Goal: Information Seeking & Learning: Learn about a topic

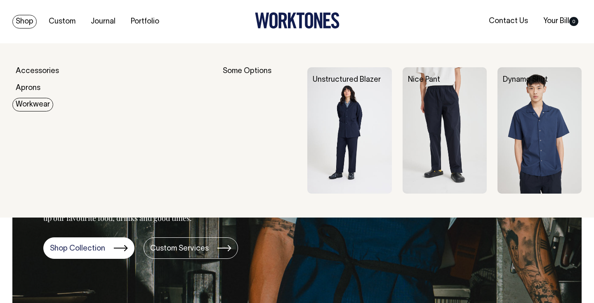
click at [33, 109] on link "Workwear" at bounding box center [32, 105] width 41 height 14
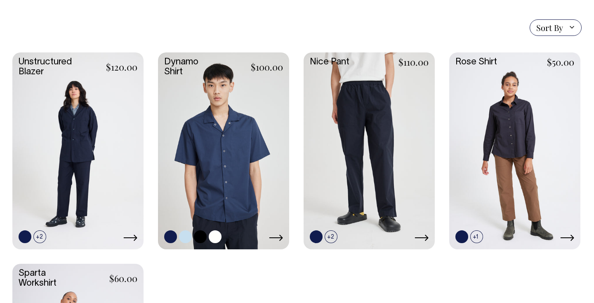
scroll to position [223, 0]
click at [96, 161] on link at bounding box center [77, 149] width 131 height 195
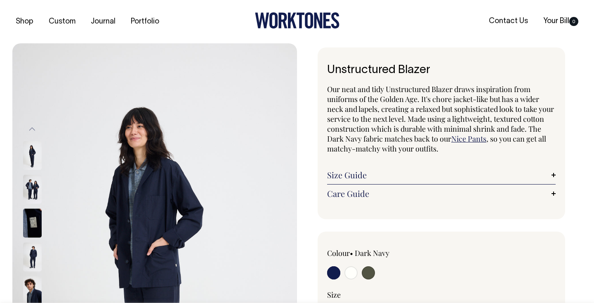
click at [30, 162] on img at bounding box center [32, 155] width 19 height 29
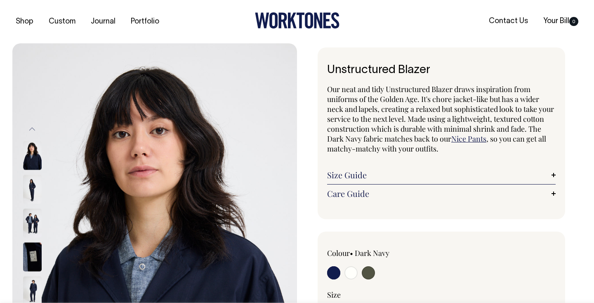
click at [38, 192] on img at bounding box center [32, 188] width 19 height 29
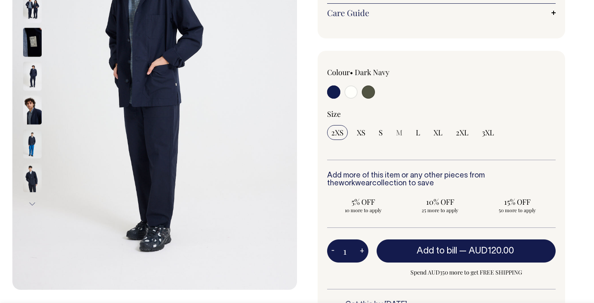
scroll to position [181, 0]
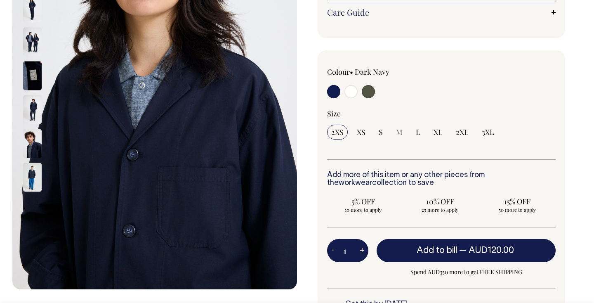
click at [31, 141] on img at bounding box center [32, 143] width 19 height 29
click at [37, 172] on img at bounding box center [32, 176] width 19 height 29
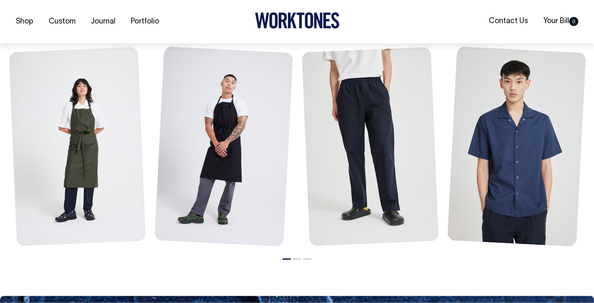
scroll to position [981, 0]
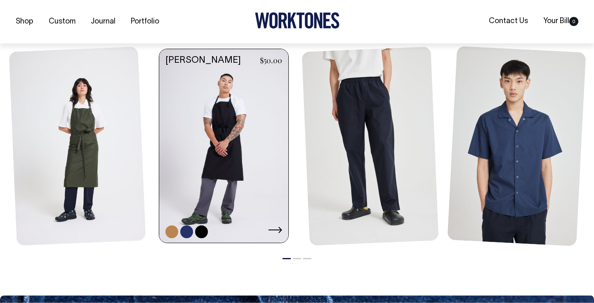
click at [241, 209] on link at bounding box center [223, 146] width 129 height 195
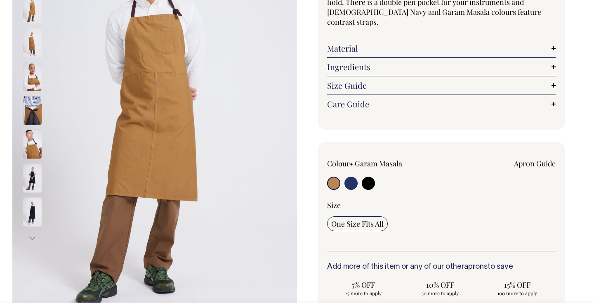
click at [350, 178] on input "radio" at bounding box center [350, 182] width 13 height 13
radio input "true"
select select "French Navy"
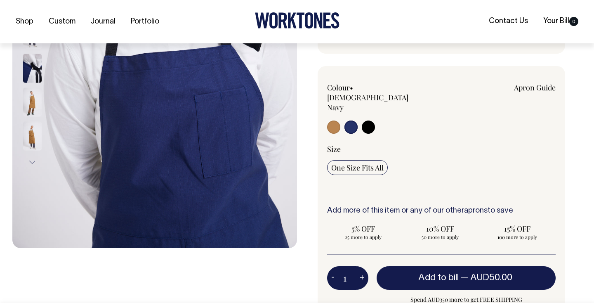
scroll to position [223, 0]
click at [37, 162] on button "Next" at bounding box center [32, 161] width 12 height 19
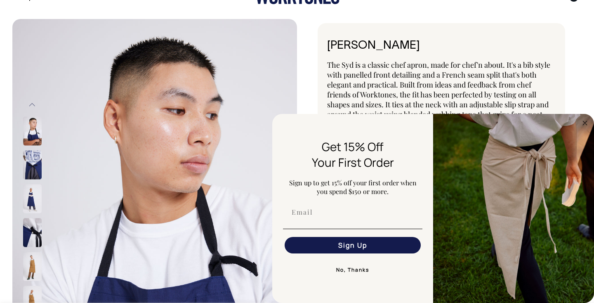
scroll to position [25, 0]
click at [355, 273] on button "No, Thanks" at bounding box center [352, 269] width 139 height 16
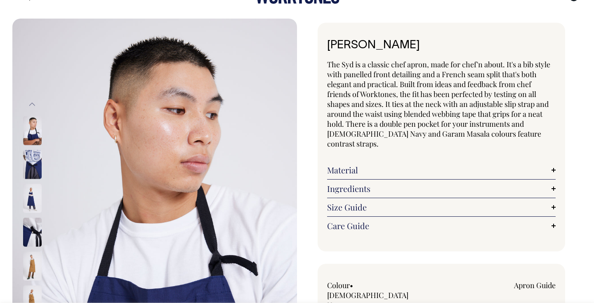
click at [346, 165] on link "Material" at bounding box center [441, 170] width 228 height 10
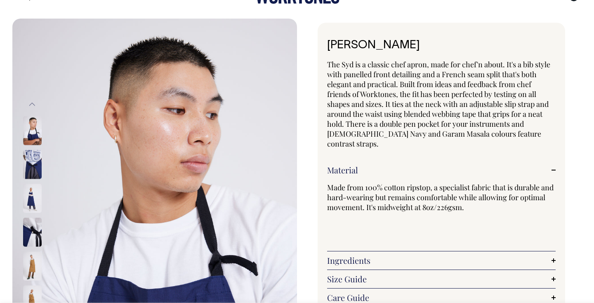
click at [346, 165] on link "Material" at bounding box center [441, 170] width 228 height 10
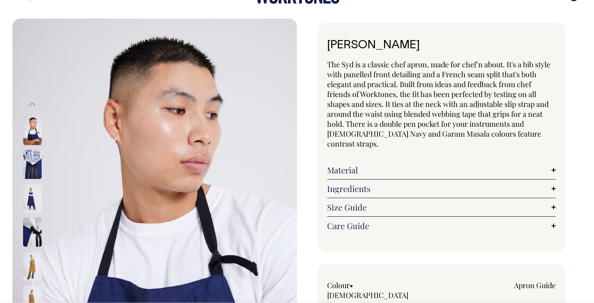
click at [349, 183] on link "Ingredients" at bounding box center [441, 188] width 228 height 10
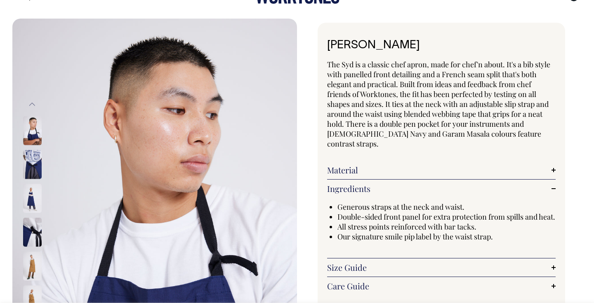
click at [348, 183] on link "Ingredients" at bounding box center [441, 188] width 228 height 10
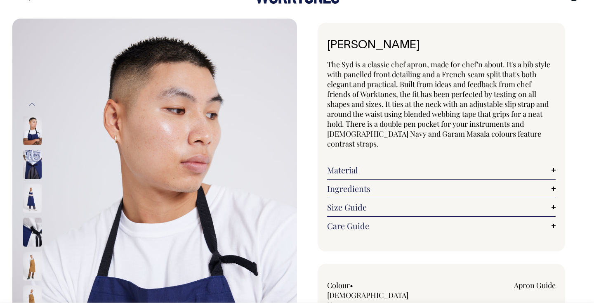
click at [344, 202] on link "Size Guide" at bounding box center [441, 207] width 228 height 10
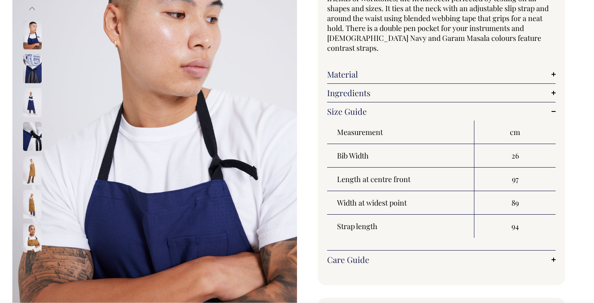
scroll to position [121, 0]
click at [348, 106] on link "Size Guide" at bounding box center [441, 111] width 228 height 10
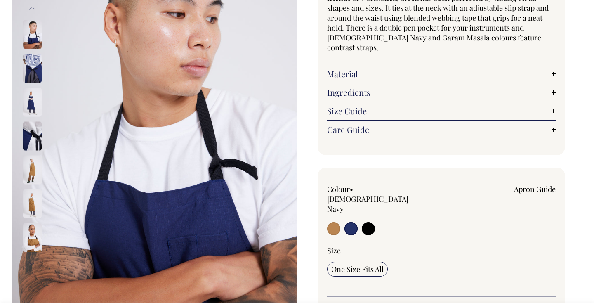
click at [34, 102] on img at bounding box center [32, 101] width 19 height 29
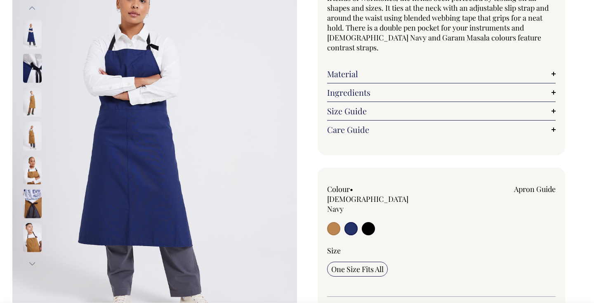
click at [339, 124] on link "Care Guide" at bounding box center [441, 129] width 228 height 10
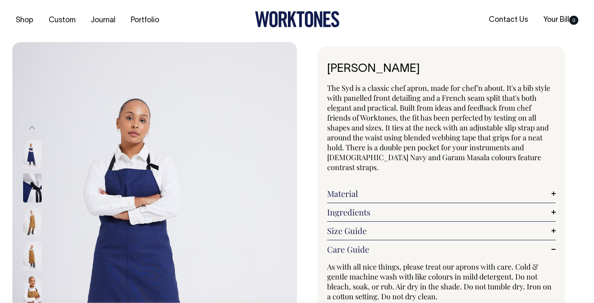
scroll to position [2, 0]
click at [147, 21] on link "Portfolio" at bounding box center [144, 20] width 35 height 14
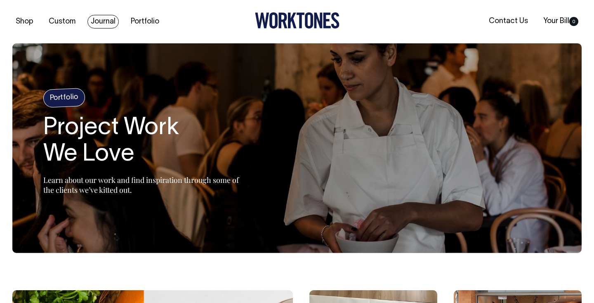
click at [96, 22] on link "Journal" at bounding box center [102, 22] width 31 height 14
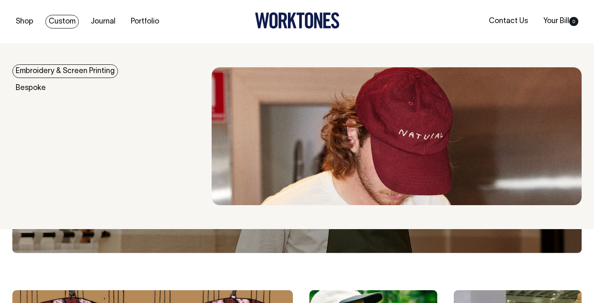
click at [63, 23] on link "Custom" at bounding box center [61, 22] width 33 height 14
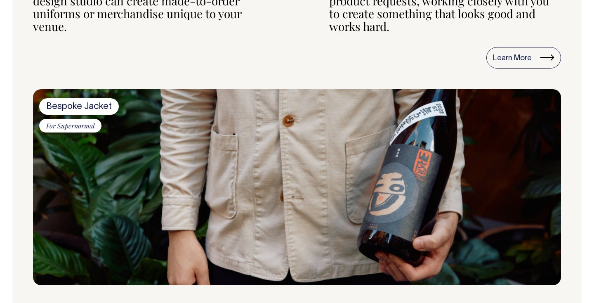
scroll to position [453, 0]
click at [298, 167] on img at bounding box center [297, 187] width 528 height 196
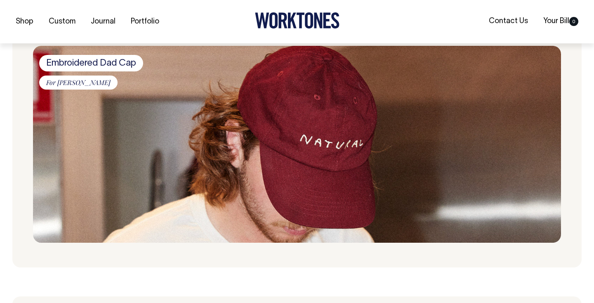
scroll to position [921, 0]
click at [105, 61] on span "Embroidered Dad Cap" at bounding box center [91, 62] width 104 height 16
click at [89, 83] on span "For [PERSON_NAME]" at bounding box center [78, 82] width 78 height 14
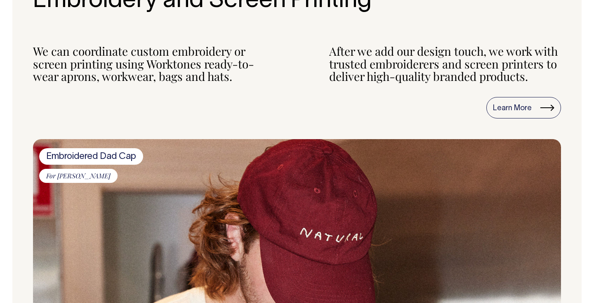
scroll to position [828, 0]
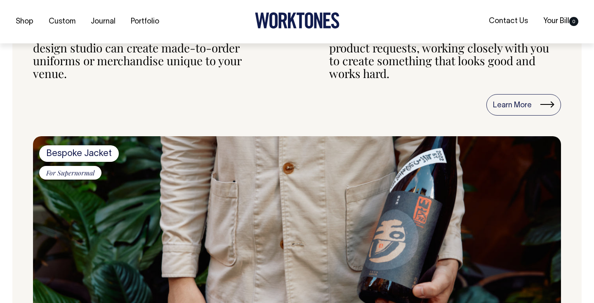
click at [214, 190] on img at bounding box center [297, 234] width 528 height 196
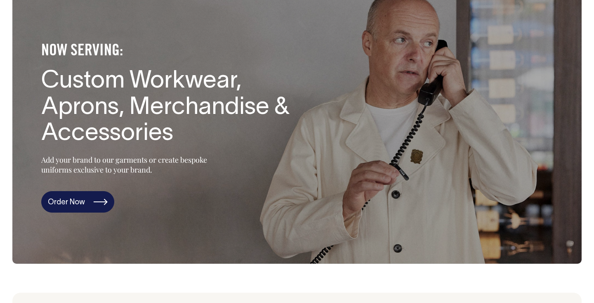
click at [76, 205] on link "Order Now" at bounding box center [77, 201] width 73 height 21
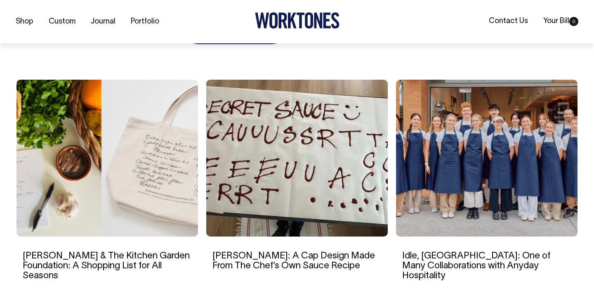
scroll to position [3096, 0]
